Goal: Task Accomplishment & Management: Use online tool/utility

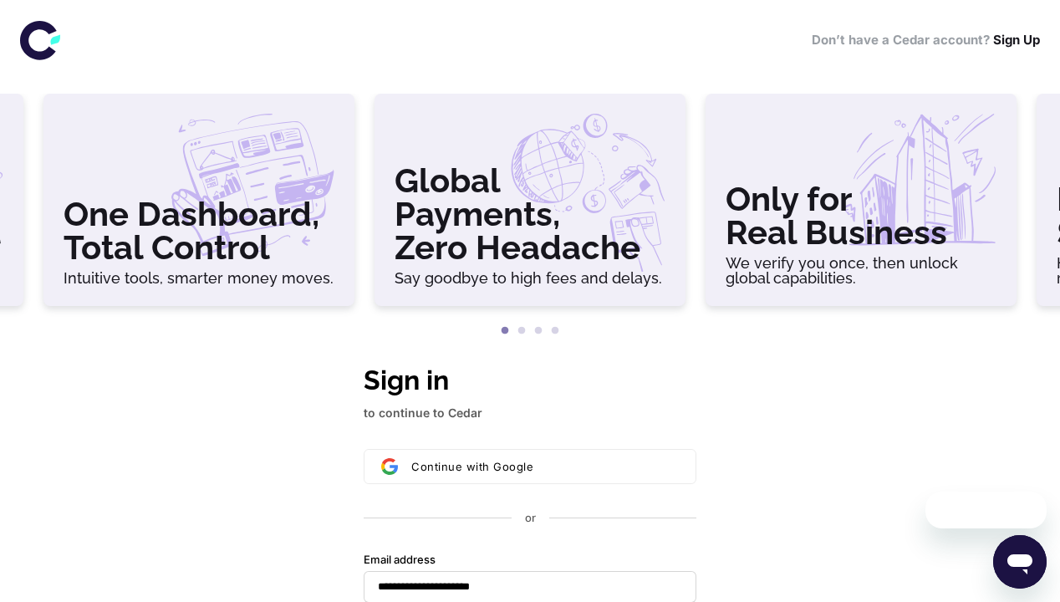
scroll to position [397, 0]
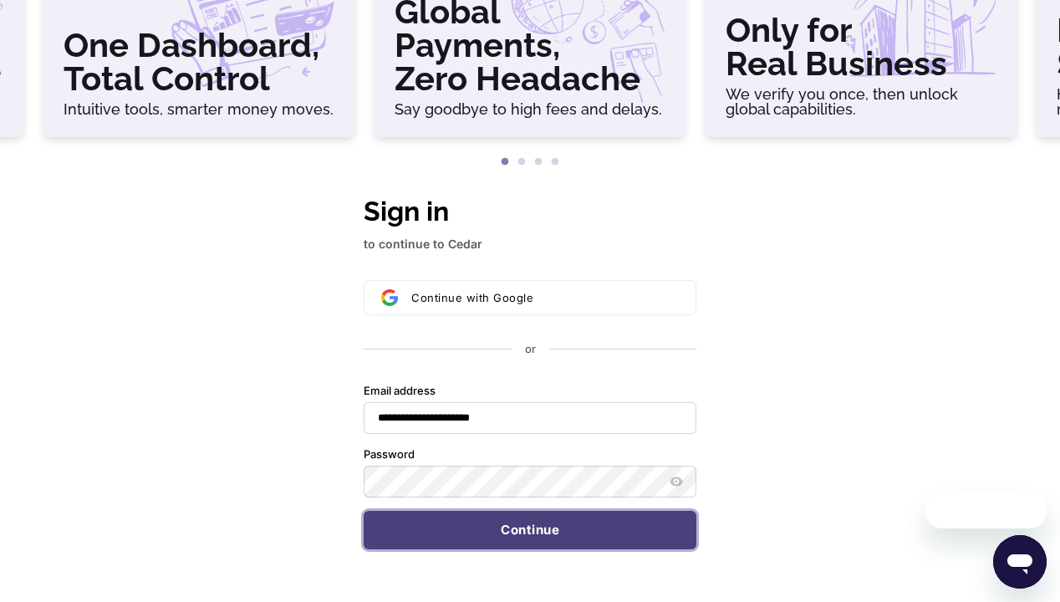
click at [530, 511] on button "Continue" at bounding box center [530, 530] width 333 height 38
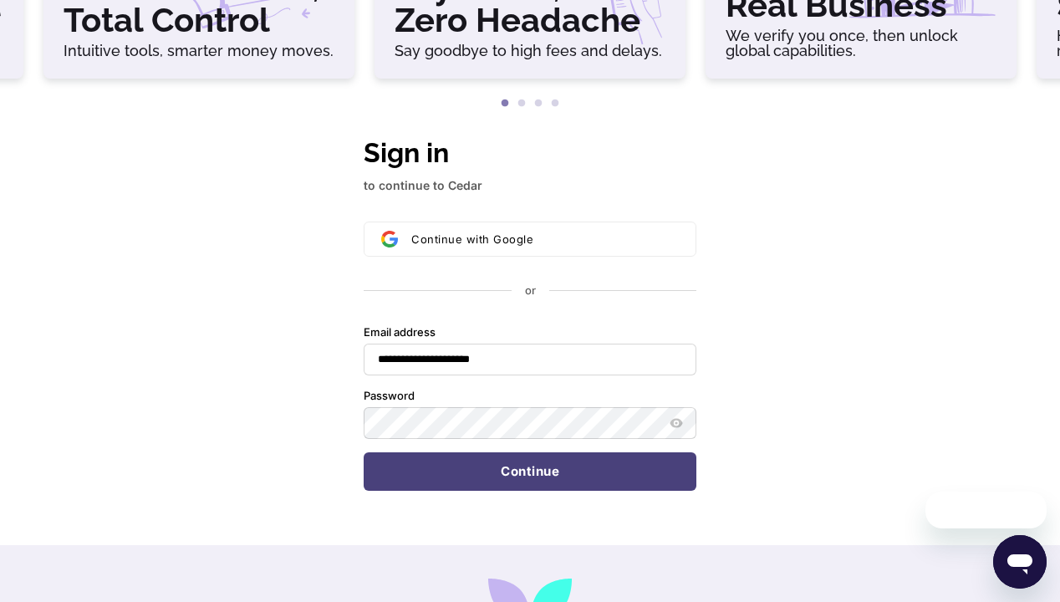
type input "**********"
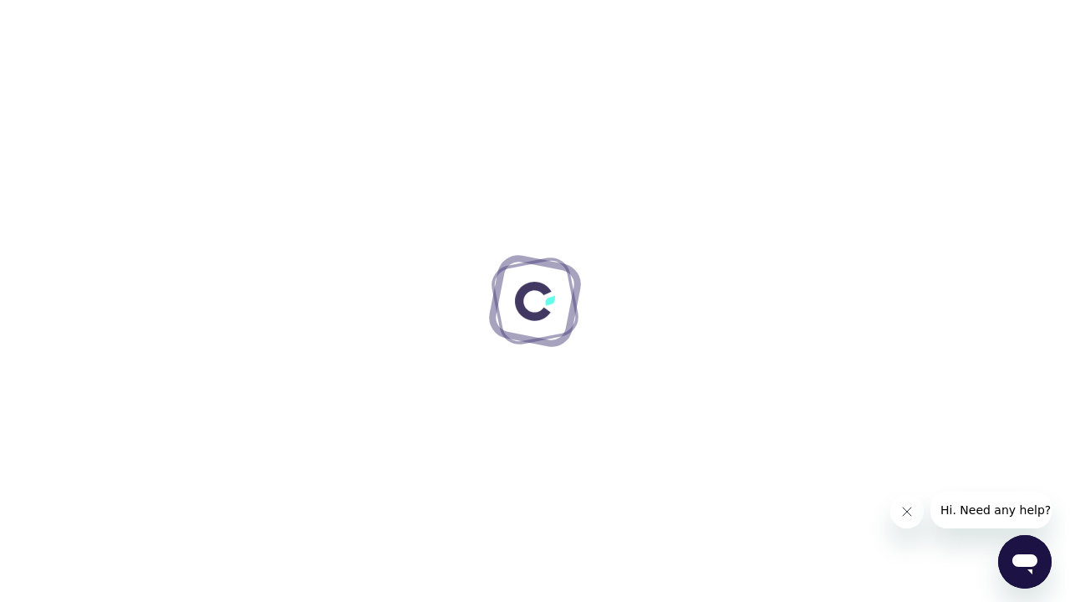
scroll to position [0, 0]
